Goal: Task Accomplishment & Management: Use online tool/utility

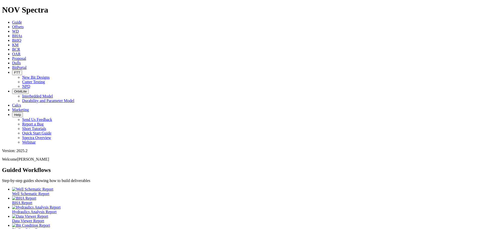
click at [21, 61] on link "Dulls" at bounding box center [16, 63] width 9 height 4
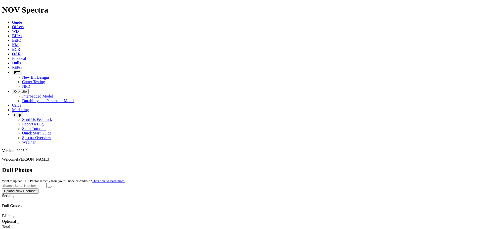
click at [47, 183] on input "text" at bounding box center [24, 185] width 45 height 5
paste input "A320488"
type input "A320488"
click at [52, 186] on button "submit" at bounding box center [50, 187] width 4 height 2
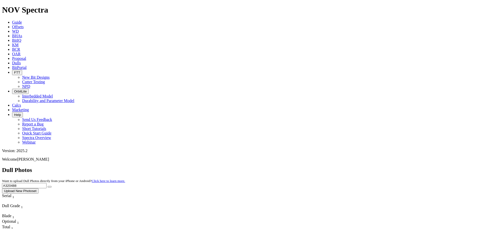
click at [24, 25] on span "Offsets" at bounding box center [18, 27] width 12 height 4
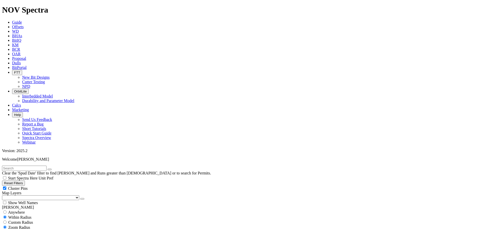
click at [22, 166] on input "text" at bounding box center [24, 168] width 45 height 5
paste input "A320489"
type input "A320489"
click at [53, 169] on button "submit" at bounding box center [55, 170] width 4 height 2
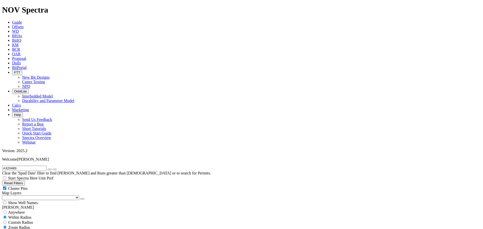
scroll to position [0, 0]
click at [13, 166] on input "A320489" at bounding box center [24, 168] width 45 height 5
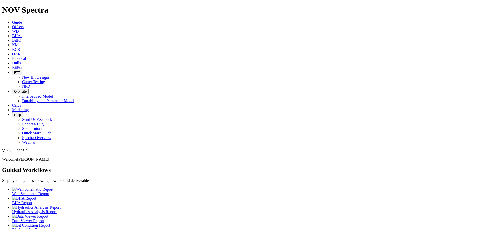
click at [12, 25] on icon at bounding box center [12, 27] width 0 height 4
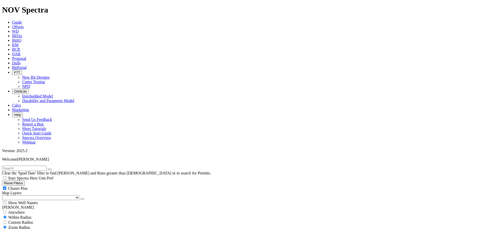
click at [41, 166] on input "text" at bounding box center [24, 168] width 45 height 5
paste input "A320488"
type input "A320488"
click at [55, 169] on icon "submit" at bounding box center [55, 169] width 0 height 0
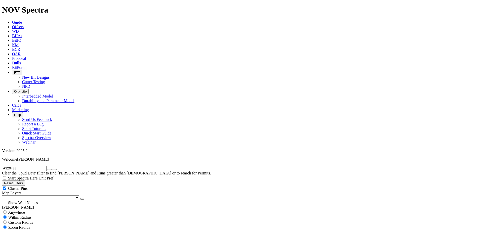
scroll to position [131, 0]
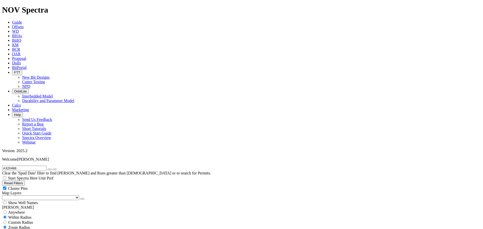
scroll to position [75, 0]
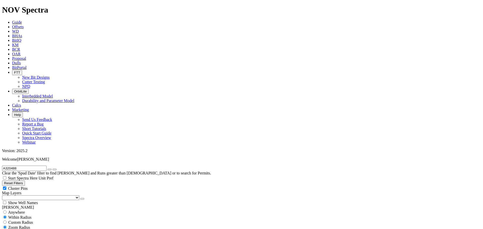
type input "[DATE]"
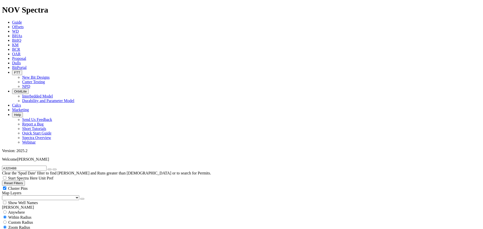
scroll to position [176, 0]
select select "7.875"
checkbox input "false"
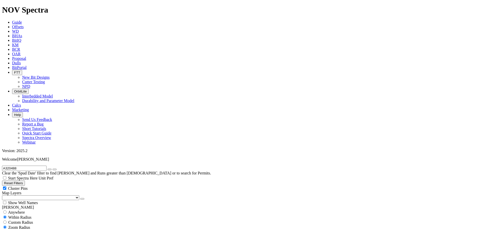
scroll to position [277, 0]
type input "10500"
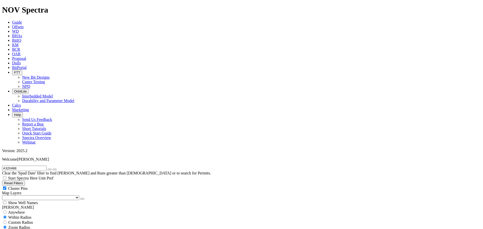
type input "12500"
click at [50, 169] on icon "button" at bounding box center [50, 169] width 0 height 0
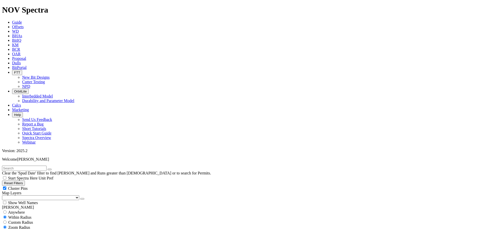
scroll to position [170, 0]
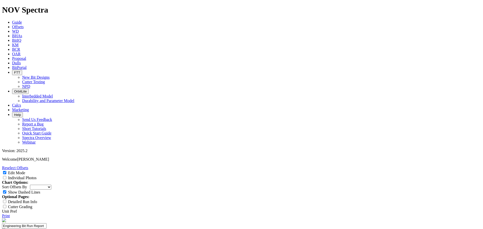
click at [28, 166] on link "Reselect Offsets" at bounding box center [15, 168] width 26 height 4
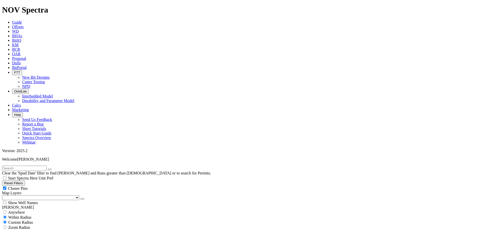
paste input "A320488"
type input "A320488"
click at [52, 225] on div "Zoom Radius" at bounding box center [241, 227] width 479 height 5
radio input "false"
radio input "true"
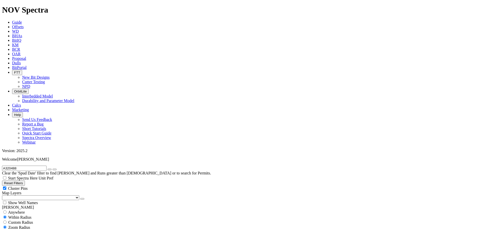
type input "1800"
checkbox input "false"
type input "1800"
type input "2500"
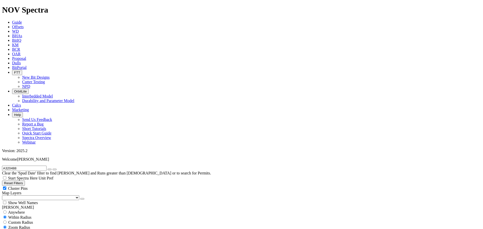
type input "[DATE]"
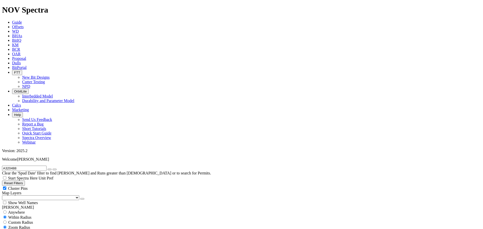
select select "? number:7.875 ?"
click at [50, 169] on icon "button" at bounding box center [50, 169] width 0 height 0
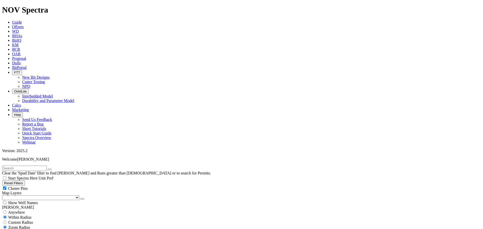
scroll to position [240, 0]
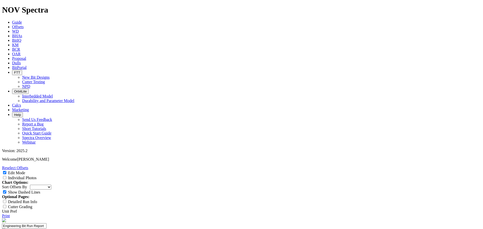
scroll to position [679, 0]
